Goal: Transaction & Acquisition: Purchase product/service

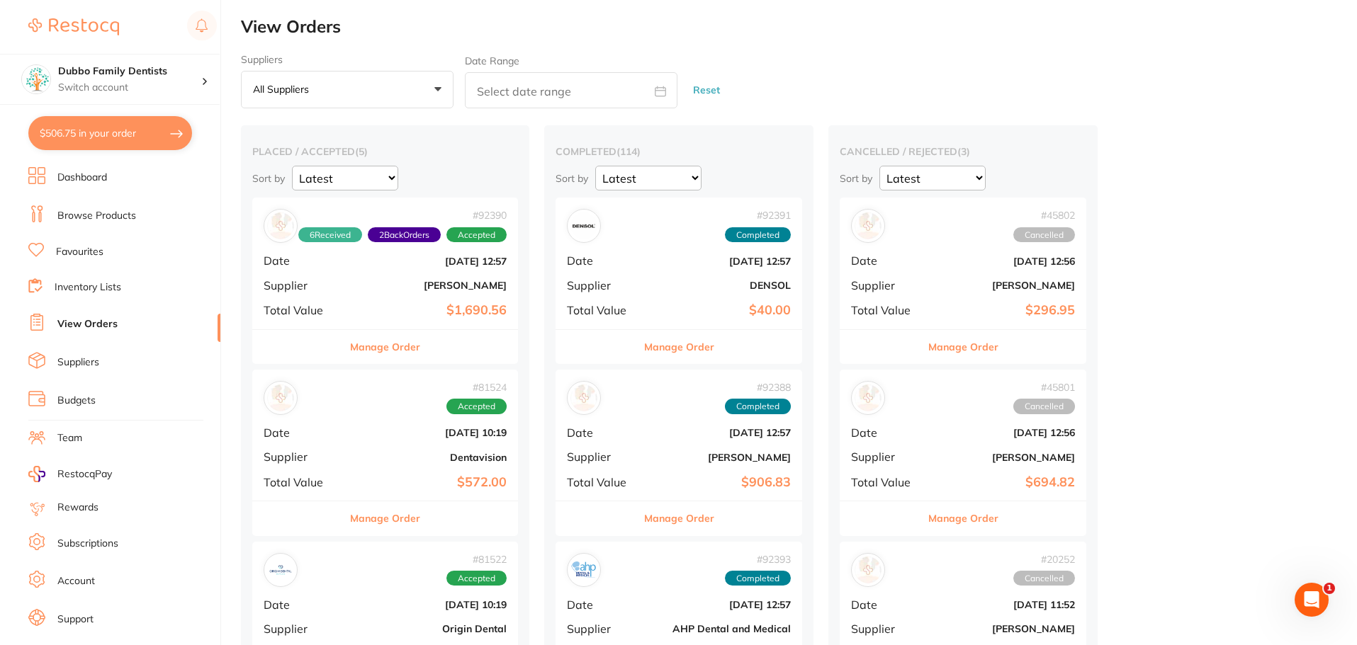
click at [128, 219] on link "Browse Products" at bounding box center [96, 216] width 79 height 14
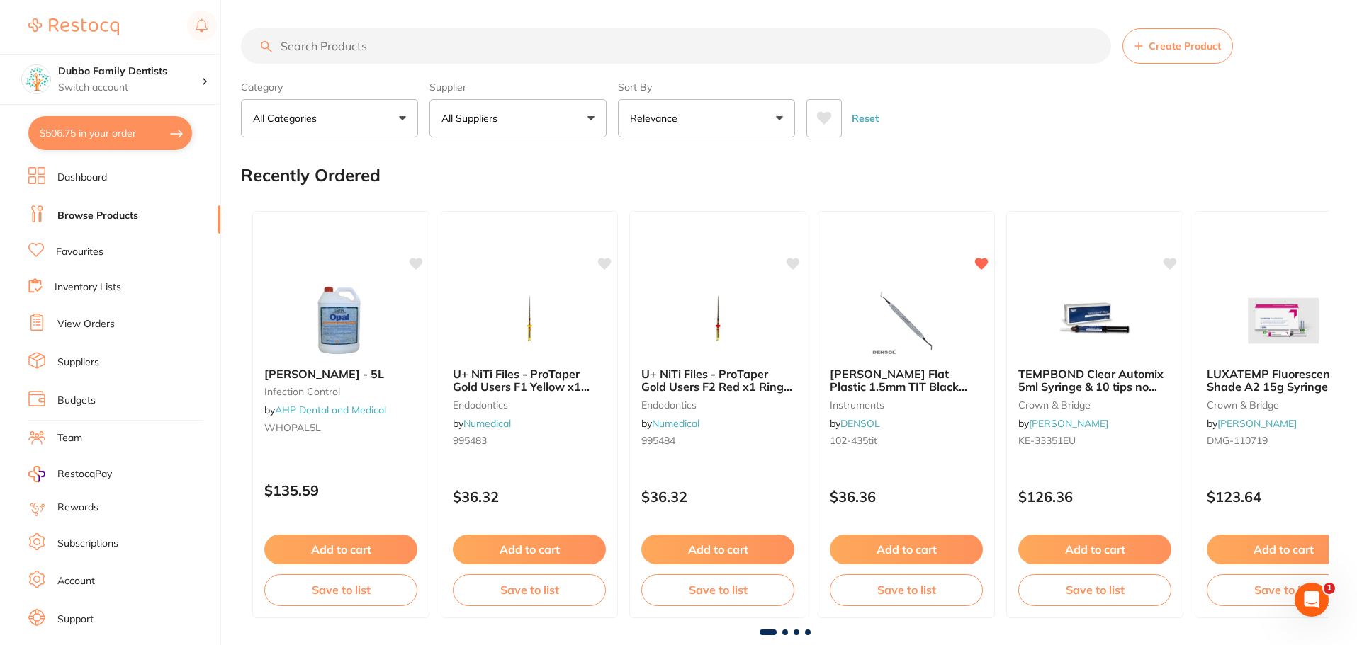
click at [462, 55] on input "search" at bounding box center [676, 45] width 870 height 35
click at [532, 113] on button "All Suppliers" at bounding box center [517, 118] width 177 height 38
type input "origi"
click at [509, 233] on li "Origin Dental" at bounding box center [518, 241] width 166 height 40
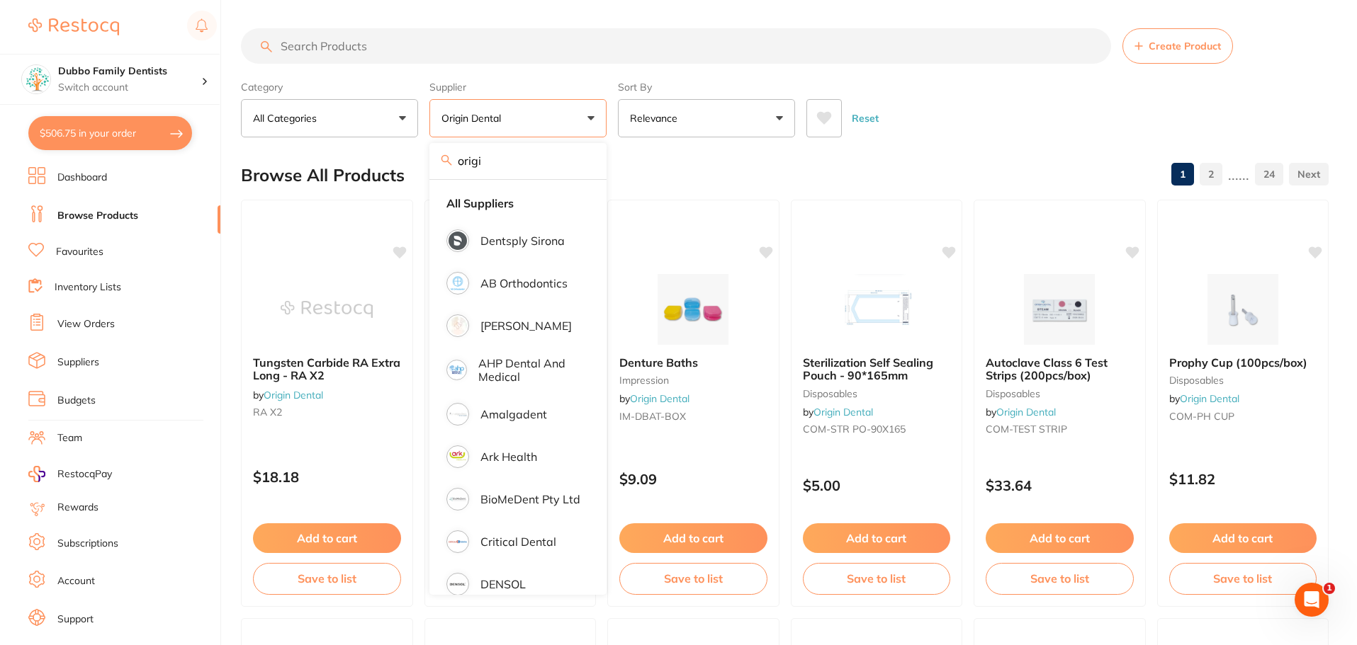
click at [428, 42] on input "search" at bounding box center [676, 45] width 870 height 35
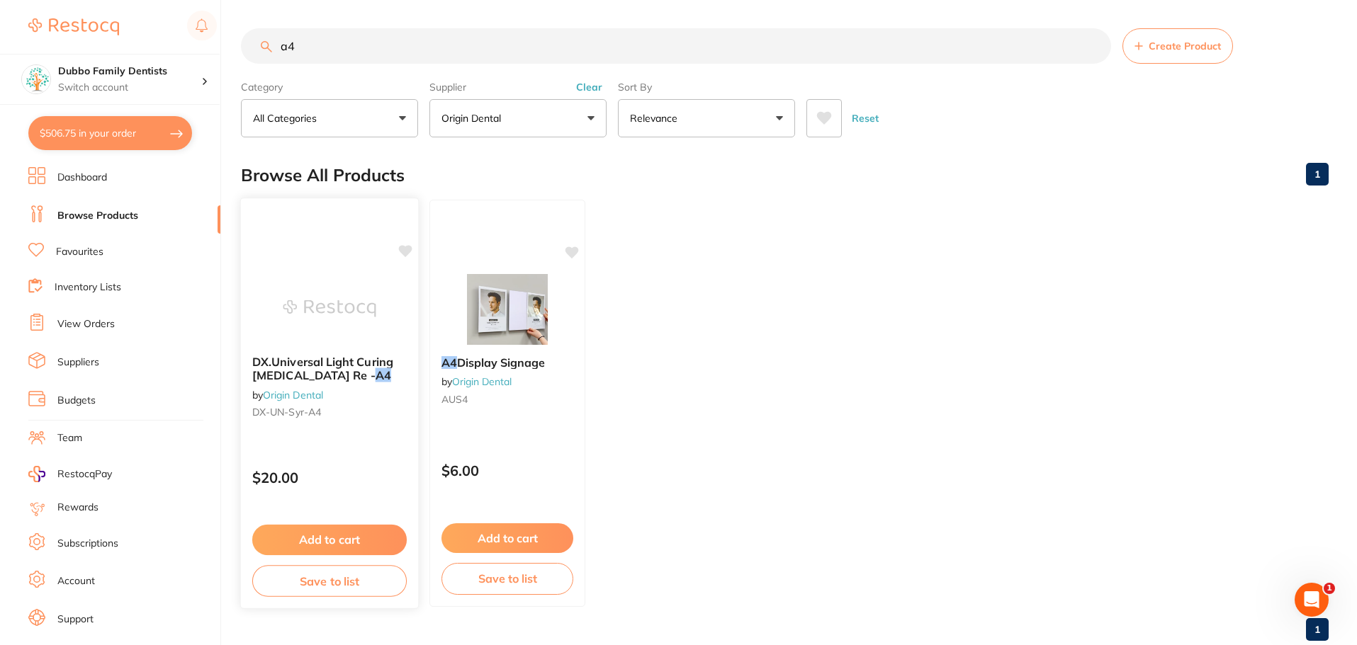
type input "a4"
click at [338, 305] on img at bounding box center [329, 309] width 93 height 72
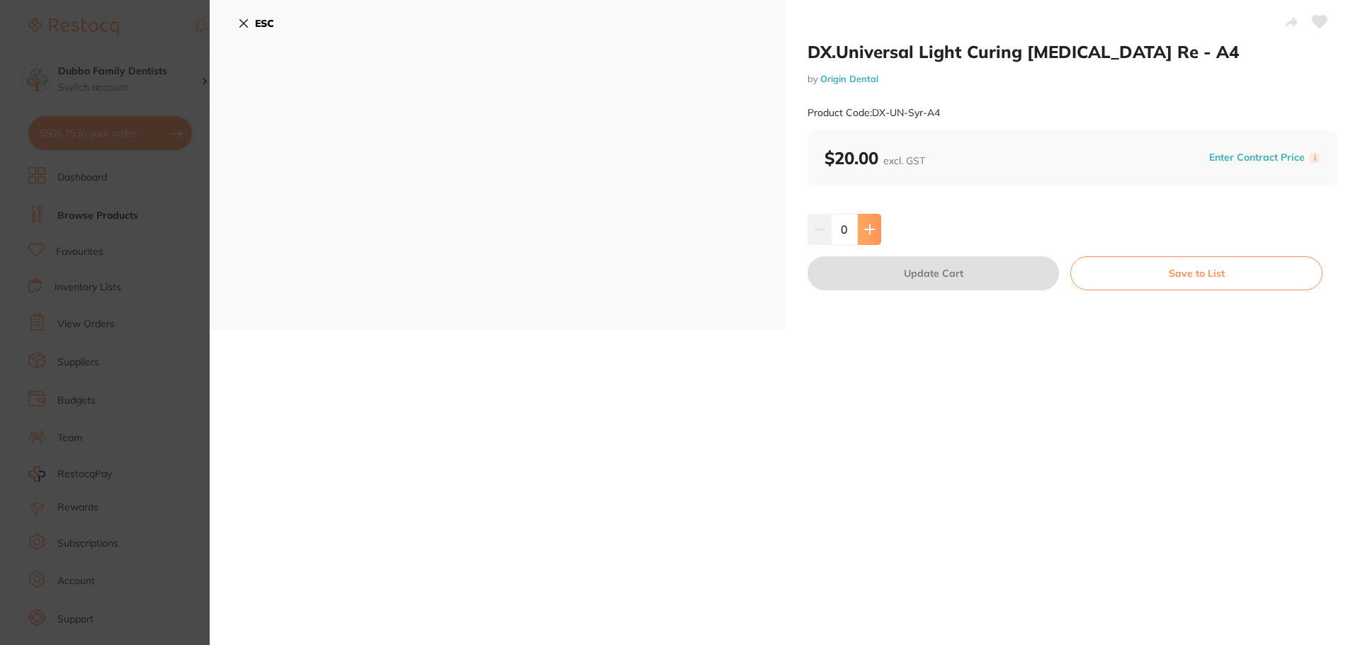
click at [871, 226] on icon at bounding box center [869, 229] width 11 height 11
type input "1"
click at [939, 269] on button "Update Cart" at bounding box center [933, 273] width 251 height 34
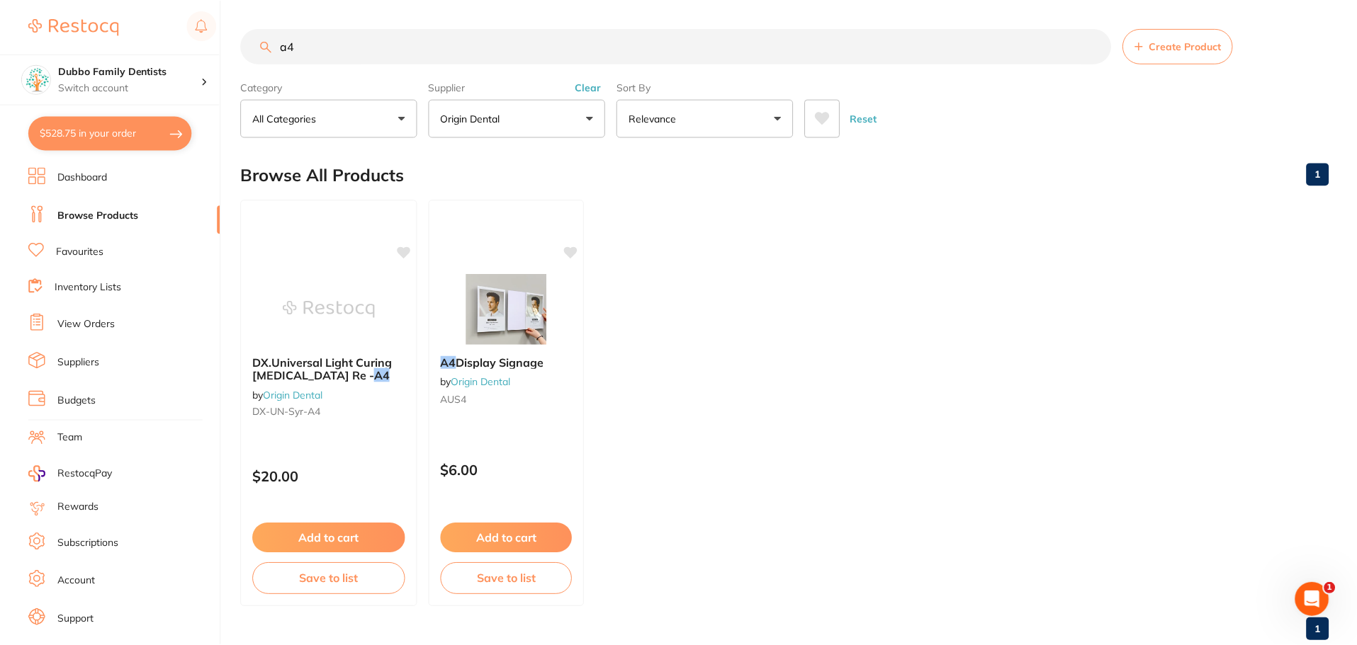
scroll to position [11, 0]
